Goal: Task Accomplishment & Management: Manage account settings

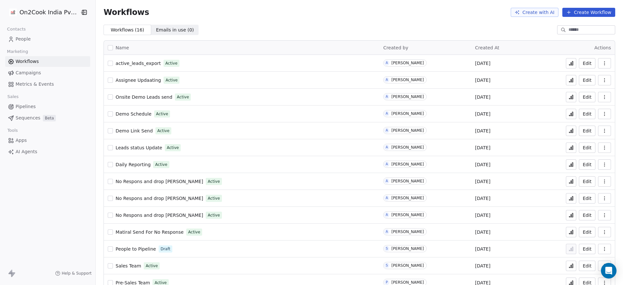
click at [21, 42] on span "People" at bounding box center [23, 39] width 15 height 7
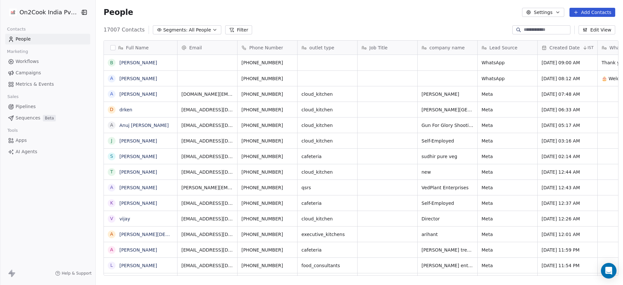
scroll to position [243, 523]
click at [55, 14] on html "On2Cook India Pvt. Ltd. Contacts People Marketing Workflows Campaigns Metrics &…" at bounding box center [311, 142] width 623 height 285
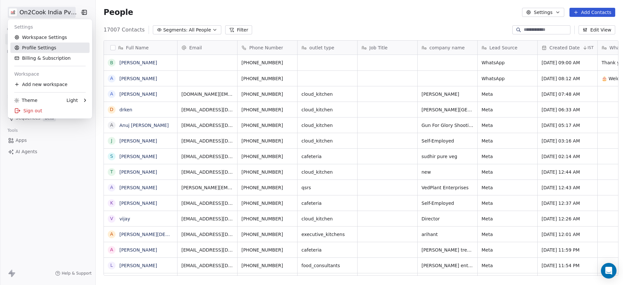
click at [51, 43] on link "Profile Settings" at bounding box center [49, 47] width 79 height 10
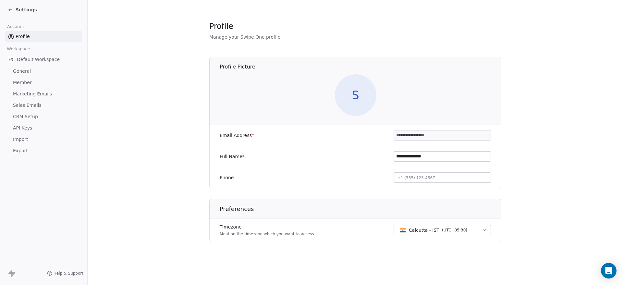
click at [33, 81] on link "Member" at bounding box center [43, 82] width 77 height 11
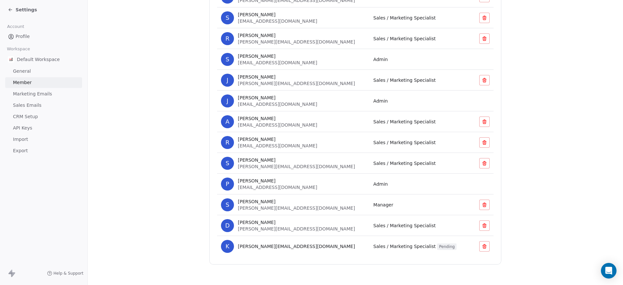
scroll to position [244, 0]
click at [482, 204] on icon at bounding box center [484, 204] width 5 height 5
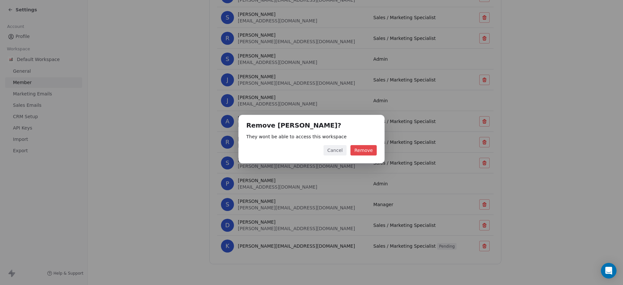
click at [364, 148] on button "Remove" at bounding box center [363, 150] width 26 height 10
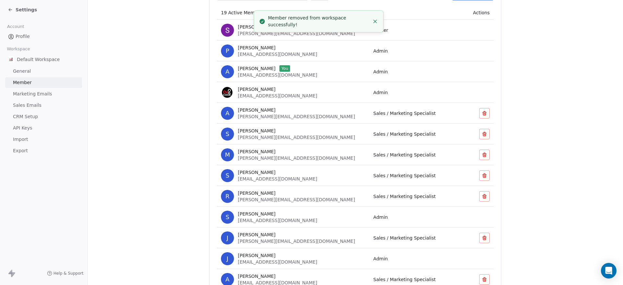
scroll to position [0, 0]
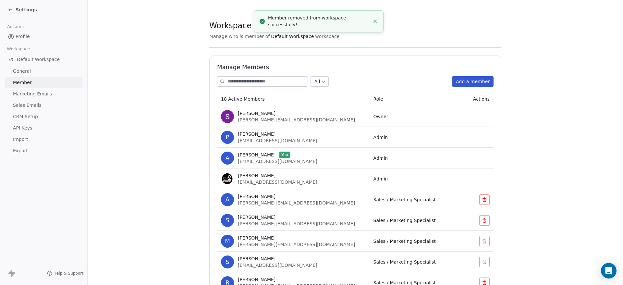
click at [473, 79] on button "Add a member" at bounding box center [473, 81] width 42 height 10
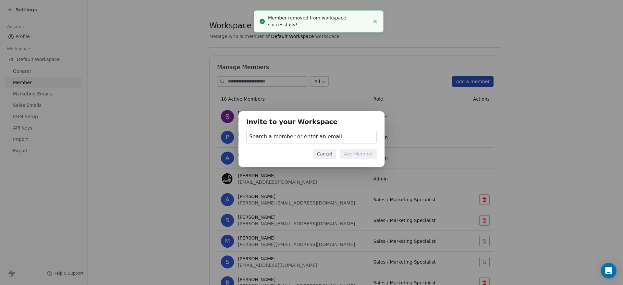
click at [316, 130] on div "Search a member or enter an email" at bounding box center [311, 137] width 130 height 14
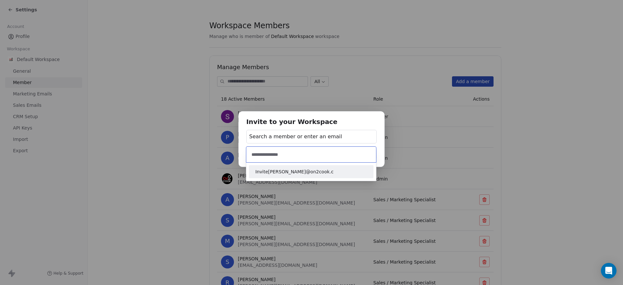
type input "**********"
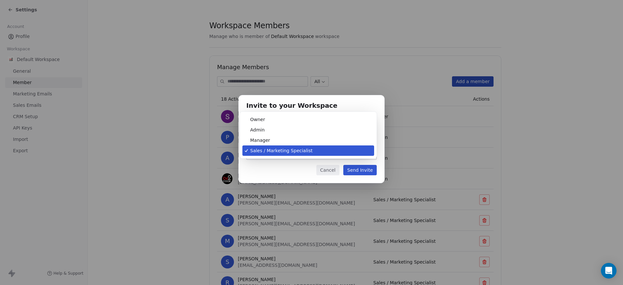
click at [301, 152] on body "Settings Account Profile Workspace Default Workspace General Member Marketing E…" at bounding box center [311, 142] width 623 height 285
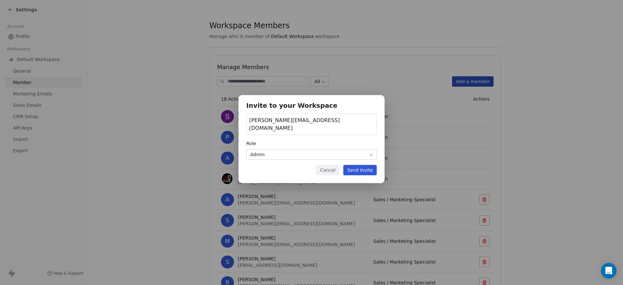
click at [365, 166] on button "Send Invite" at bounding box center [359, 170] width 33 height 10
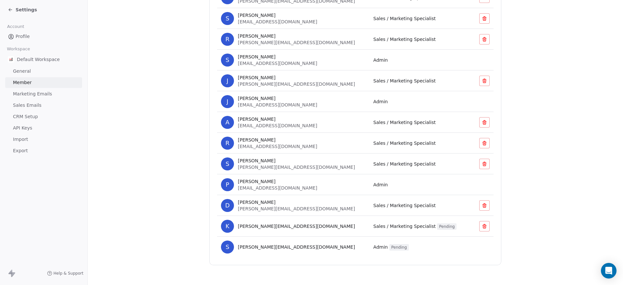
scroll to position [244, 0]
click at [482, 226] on icon at bounding box center [484, 225] width 5 height 5
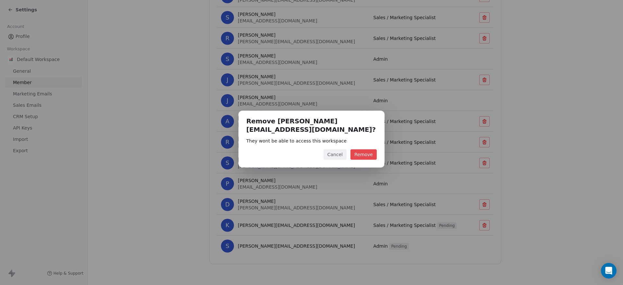
click at [369, 150] on button "Remove" at bounding box center [363, 154] width 26 height 10
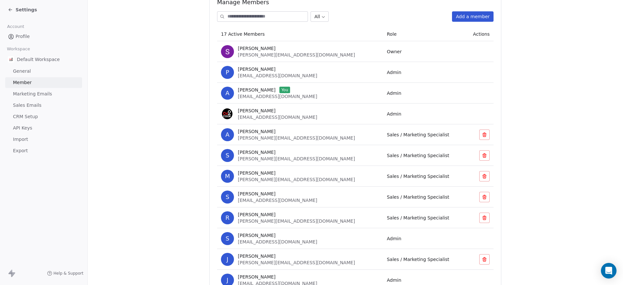
scroll to position [50, 0]
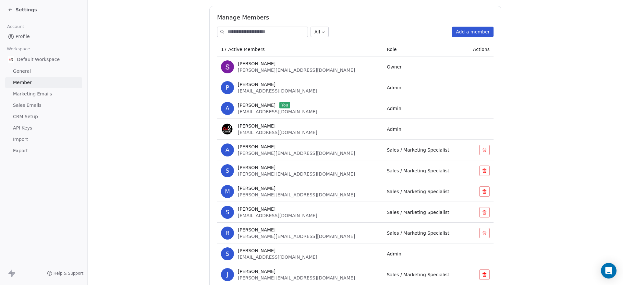
click at [30, 34] on link "Profile" at bounding box center [43, 36] width 77 height 11
